Goal: Answer question/provide support

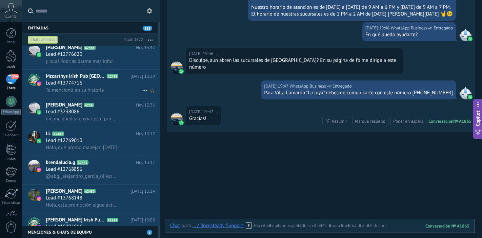
scroll to position [11, 0]
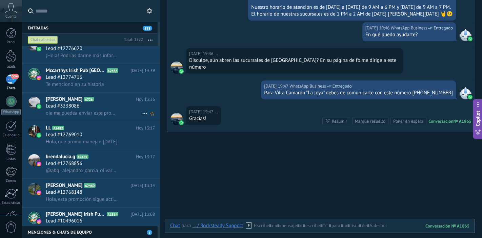
click at [98, 110] on div "oie me.puedea enviar este promo plis" at bounding box center [100, 113] width 109 height 7
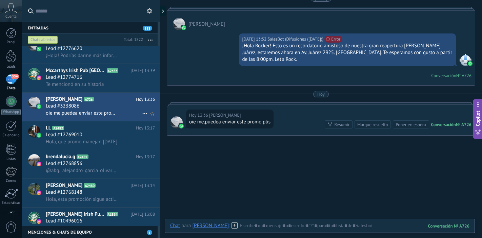
scroll to position [27, 0]
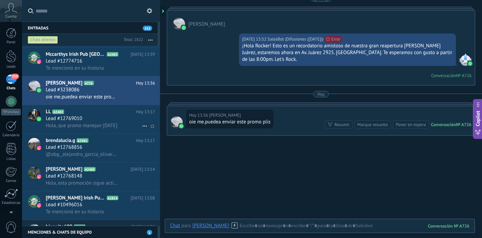
click at [95, 120] on div "Lead #12769010" at bounding box center [100, 119] width 109 height 7
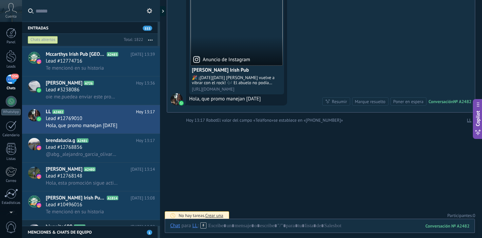
scroll to position [82, 0]
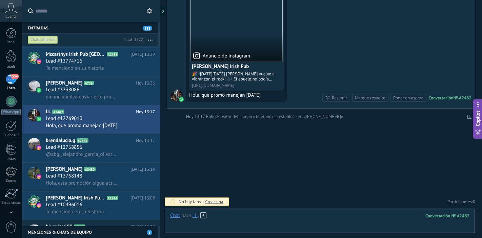
click at [248, 221] on div at bounding box center [319, 223] width 299 height 20
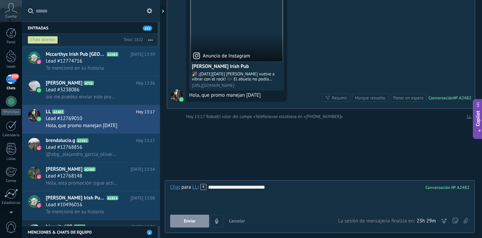
click at [190, 222] on span "Enviar" at bounding box center [190, 221] width 12 height 5
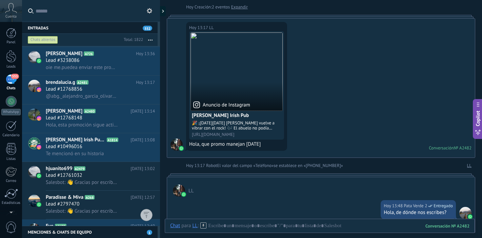
scroll to position [89, 0]
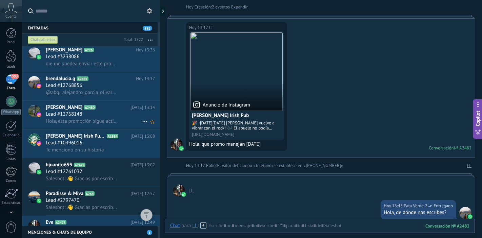
click at [76, 118] on span "Hola, esta promoción sigue activa?" at bounding box center [82, 121] width 72 height 6
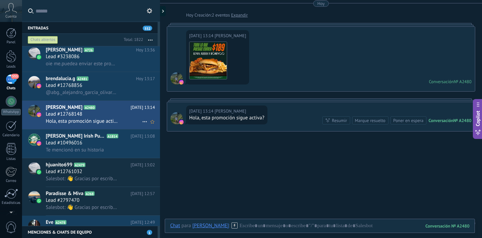
scroll to position [23, 0]
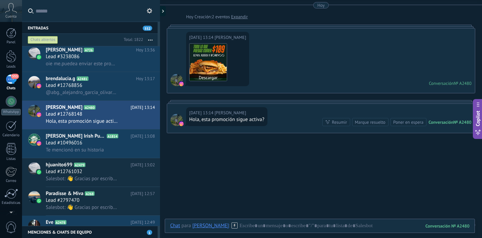
click at [215, 59] on img at bounding box center [207, 62] width 37 height 37
